Goal: Task Accomplishment & Management: Manage account settings

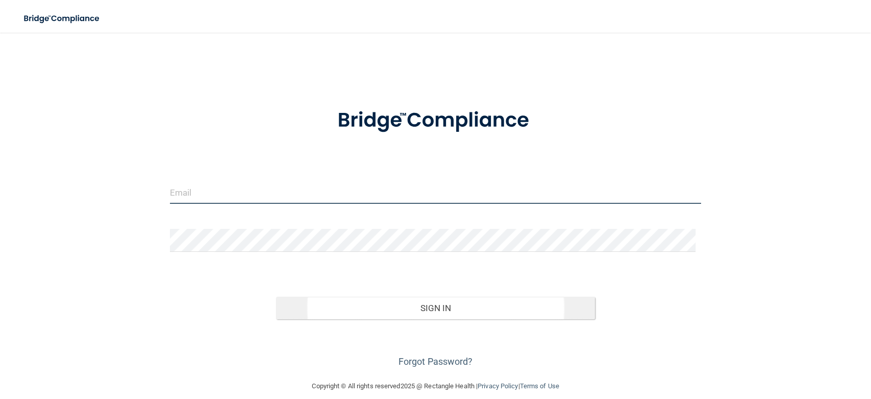
type input "[PERSON_NAME][EMAIL_ADDRESS][DOMAIN_NAME]"
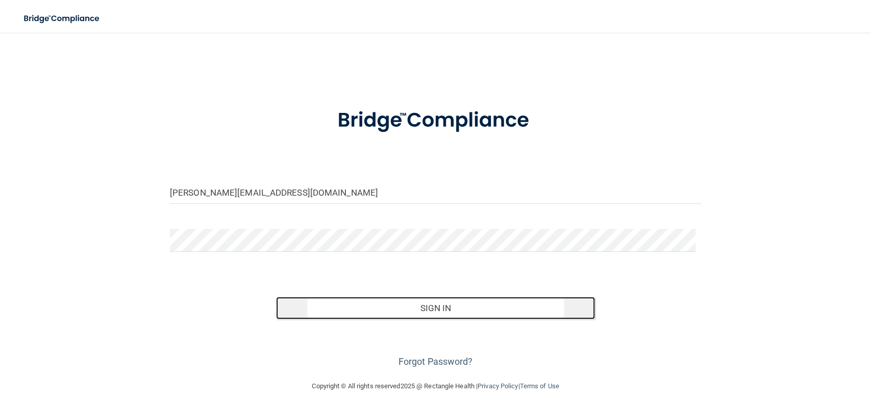
click at [448, 309] on button "Sign In" at bounding box center [435, 308] width 319 height 22
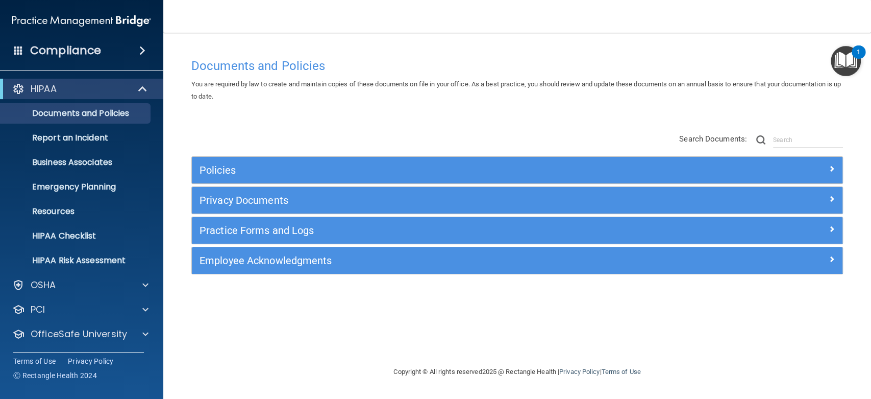
scroll to position [24, 0]
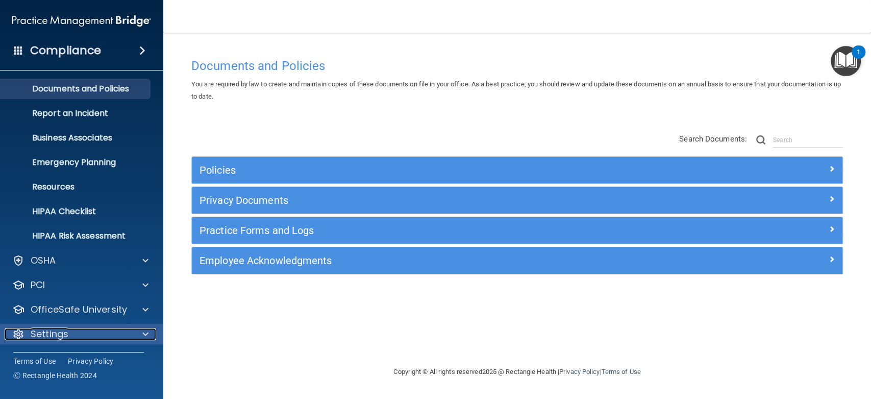
click at [45, 338] on p "Settings" at bounding box center [50, 334] width 38 height 12
click at [79, 330] on div "Settings" at bounding box center [68, 334] width 127 height 12
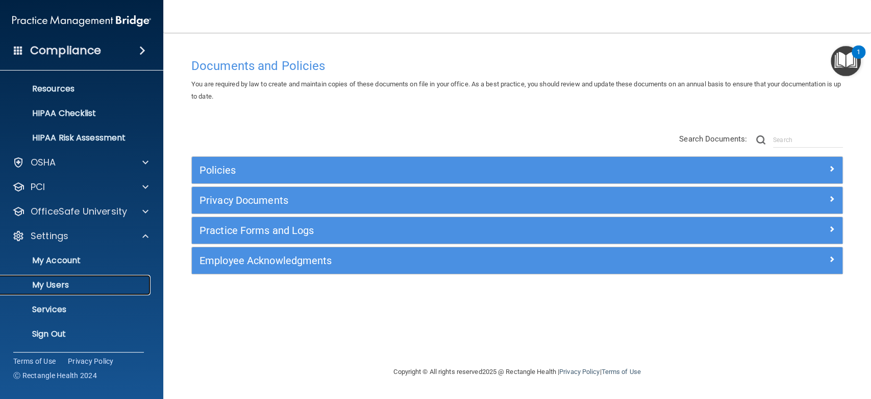
click at [54, 280] on p "My Users" at bounding box center [76, 285] width 139 height 10
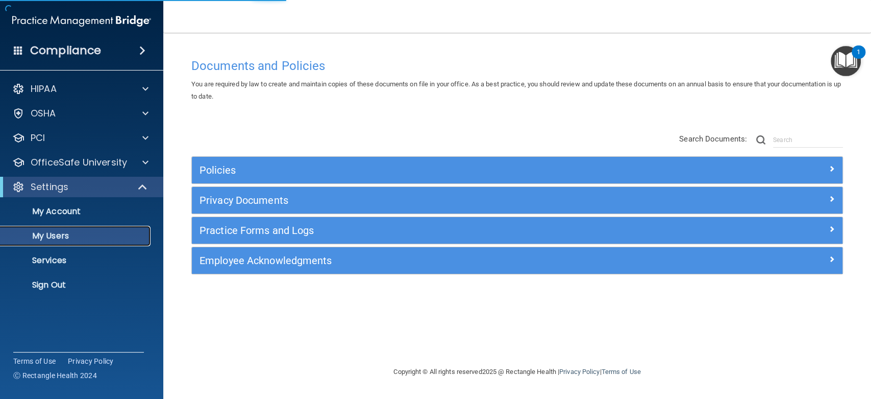
click at [97, 239] on p "My Users" at bounding box center [76, 236] width 139 height 10
select select "20"
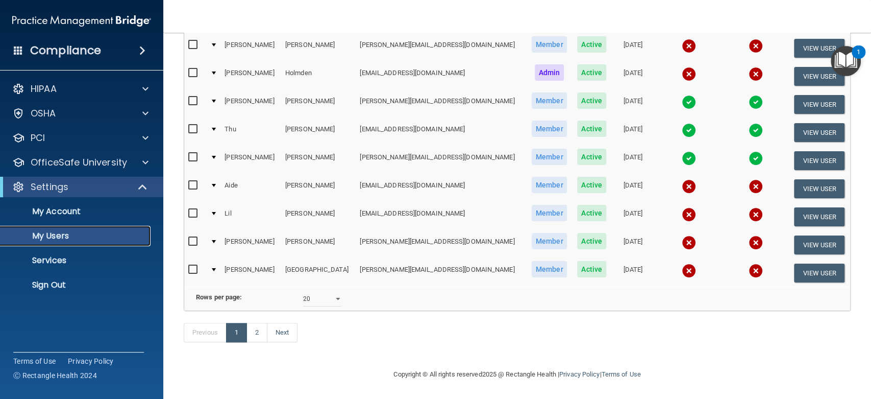
scroll to position [444, 0]
click at [250, 328] on link "2" at bounding box center [257, 332] width 21 height 19
select select "20"
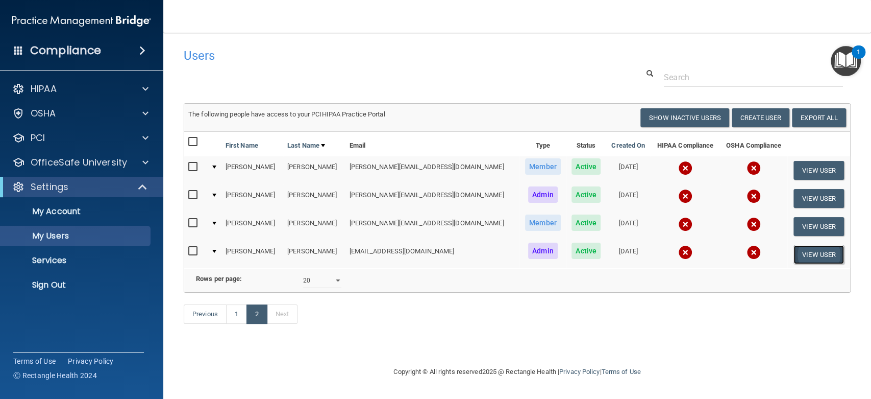
click at [814, 249] on button "View User" at bounding box center [819, 254] width 51 height 19
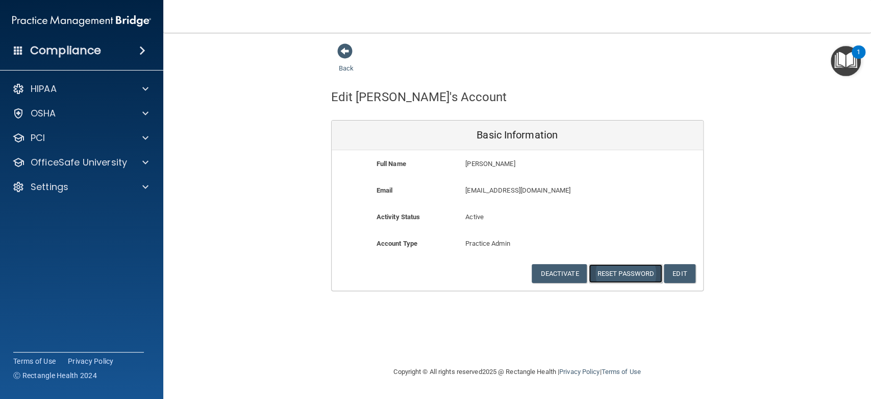
click at [629, 276] on button "Reset Password" at bounding box center [625, 273] width 73 height 19
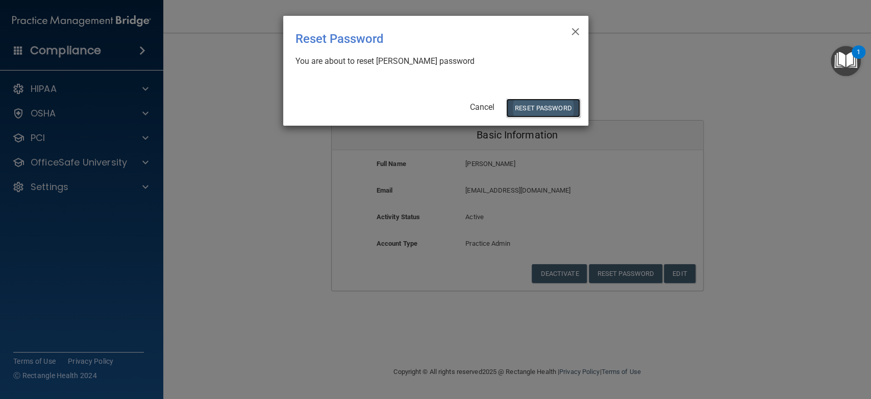
click at [540, 108] on button "Reset Password" at bounding box center [542, 108] width 73 height 19
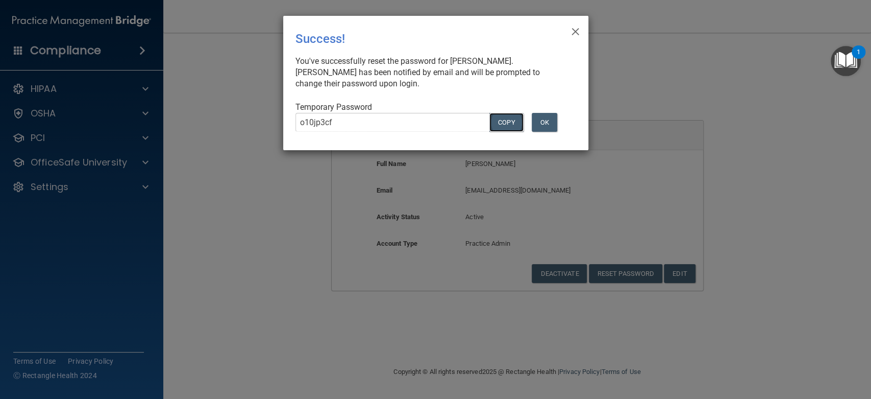
click at [497, 113] on button "COPY" at bounding box center [506, 122] width 34 height 19
click at [545, 113] on button "OK" at bounding box center [545, 122] width 26 height 19
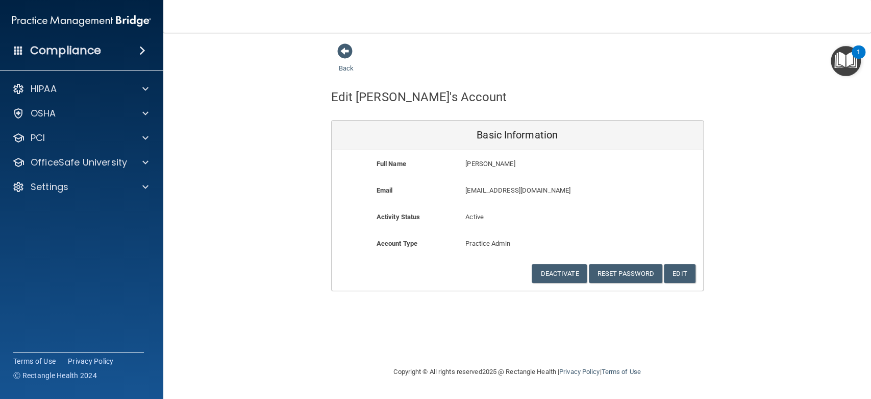
click at [773, 143] on div "Back Edit [PERSON_NAME]'s Account Basic Information Full Name [PERSON_NAME] [PE…" at bounding box center [517, 167] width 667 height 248
click at [820, 271] on div "Back Edit [PERSON_NAME]'s Account Basic Information Full Name [PERSON_NAME] [PE…" at bounding box center [517, 167] width 667 height 248
